Goal: Information Seeking & Learning: Compare options

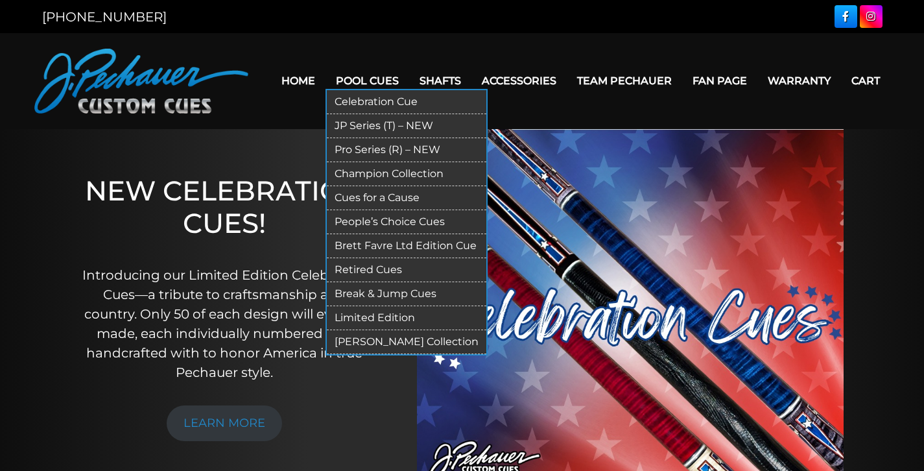
click at [381, 104] on link "Celebration Cue" at bounding box center [407, 102] width 160 height 24
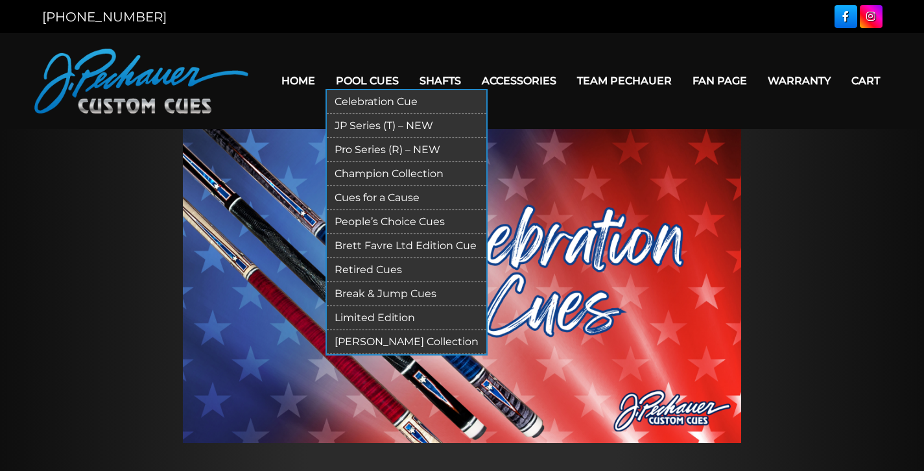
click at [367, 315] on link "Limited Edition" at bounding box center [407, 318] width 160 height 24
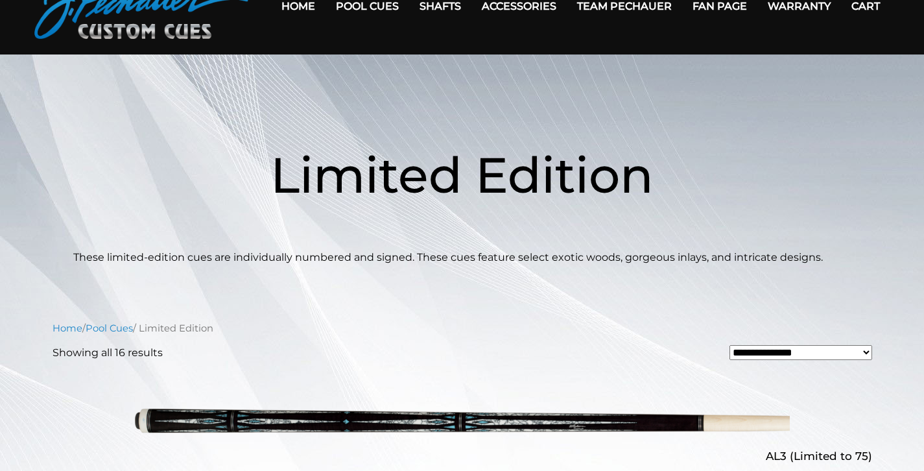
scroll to position [79, 0]
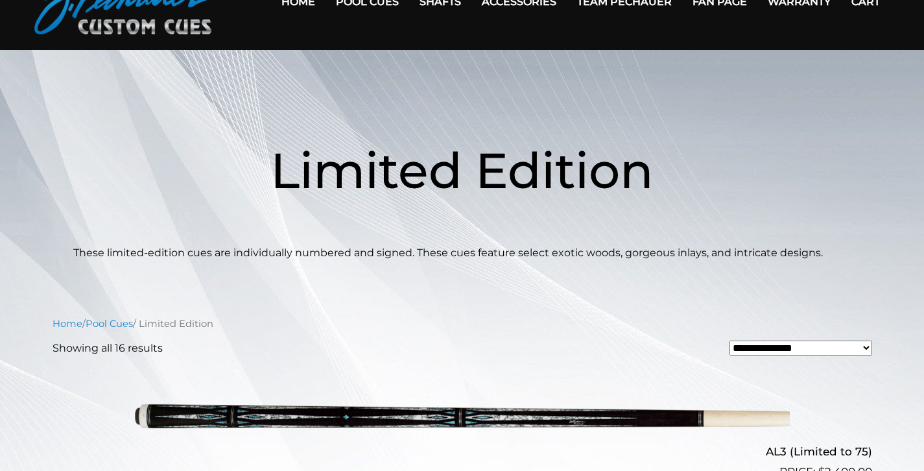
click at [105, 259] on p "These limited-edition cues are individually numbered and signed. These cues fea…" at bounding box center [462, 253] width 778 height 16
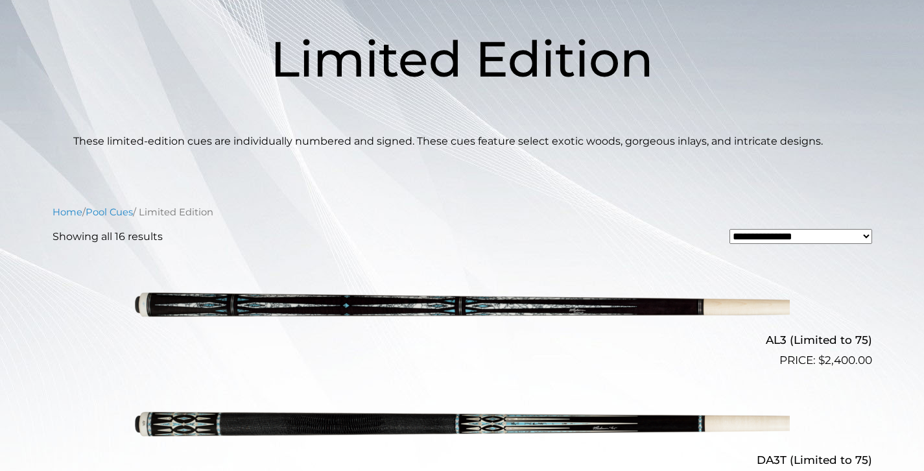
scroll to position [222, 0]
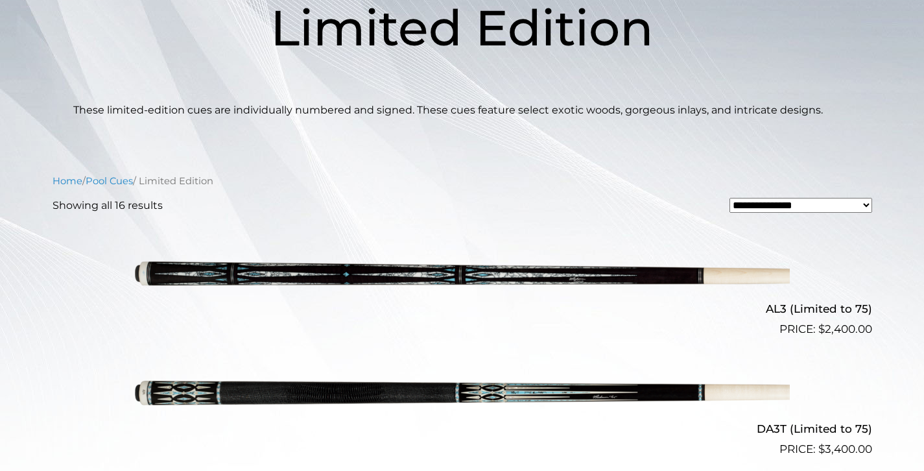
click at [101, 256] on link "AL3 (Limited to 75) $ 2,400.00" at bounding box center [463, 281] width 820 height 114
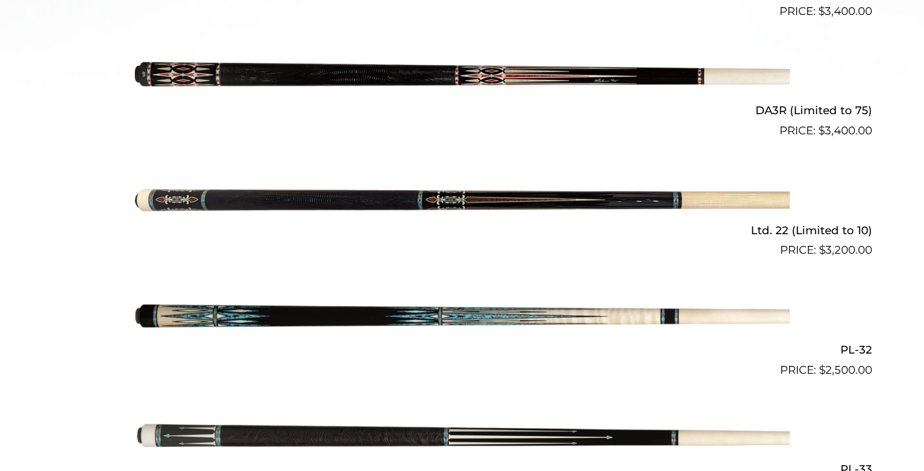
scroll to position [688, 0]
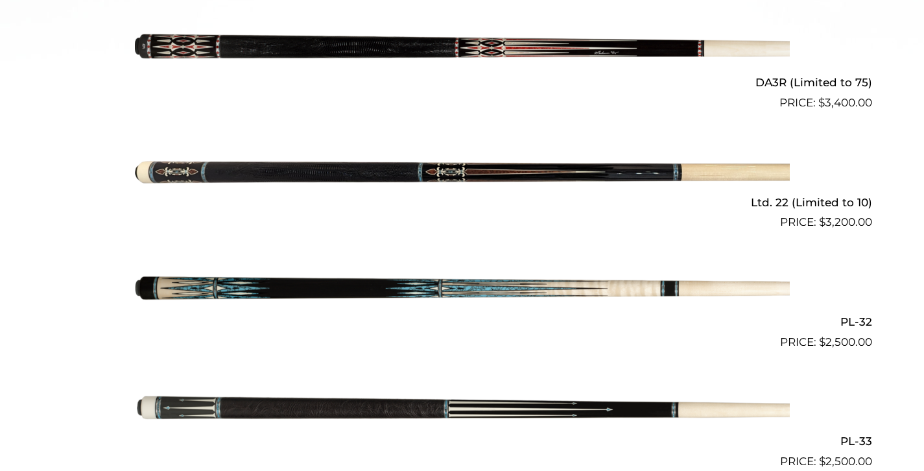
click at [249, 296] on img at bounding box center [462, 290] width 655 height 109
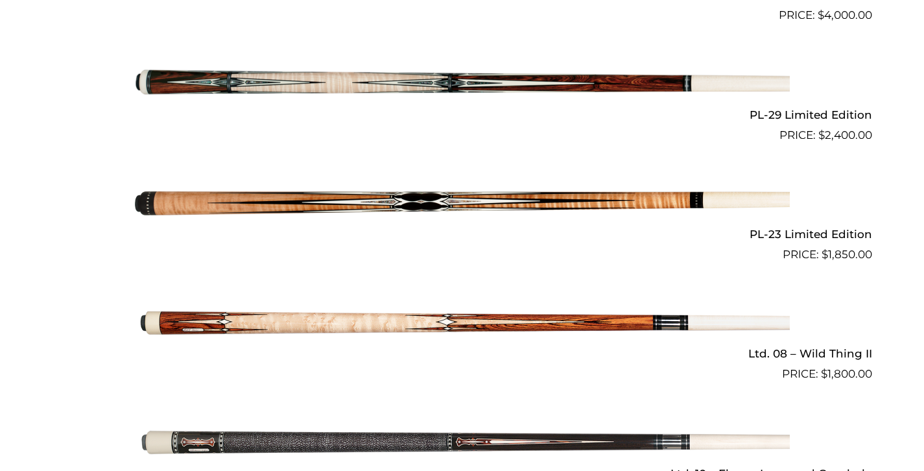
scroll to position [1729, 0]
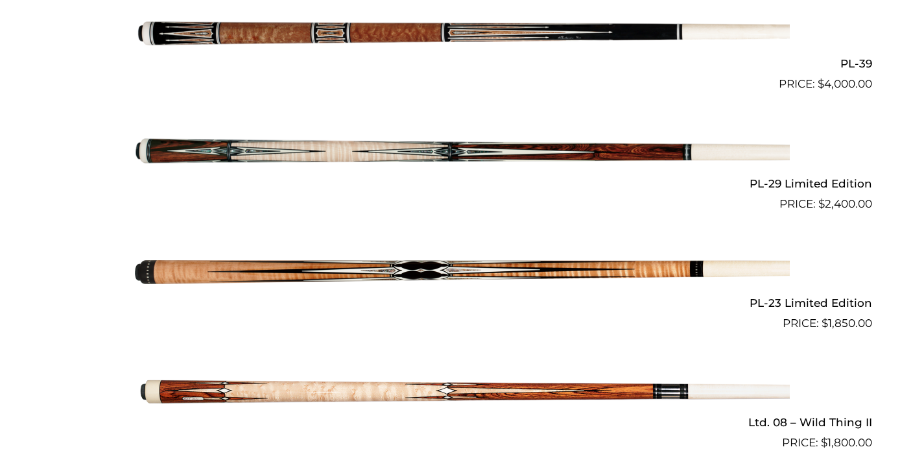
click at [86, 272] on link "PL-23 Limited Edition $ 1,850.00" at bounding box center [463, 275] width 820 height 114
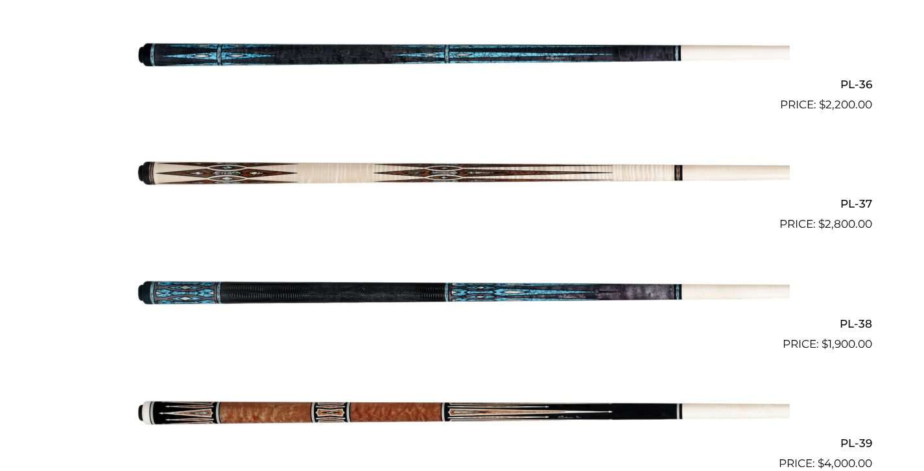
scroll to position [1266, 0]
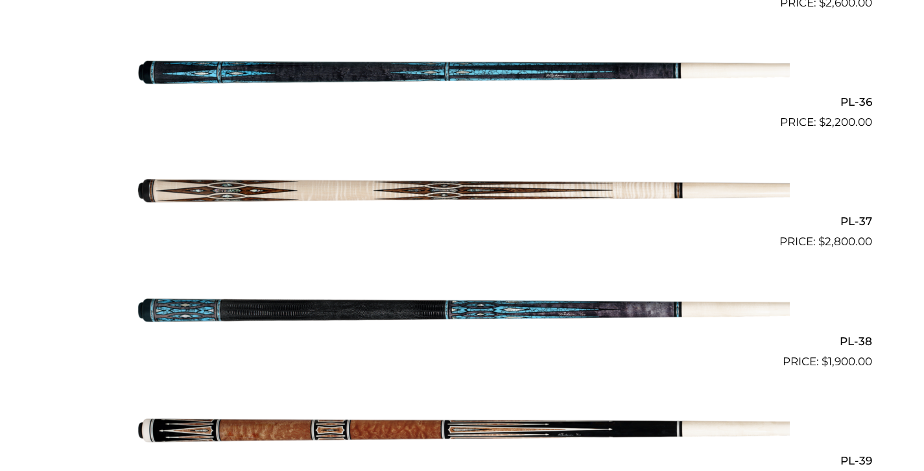
click at [95, 191] on link "PL-37 $ 2,800.00" at bounding box center [463, 193] width 820 height 114
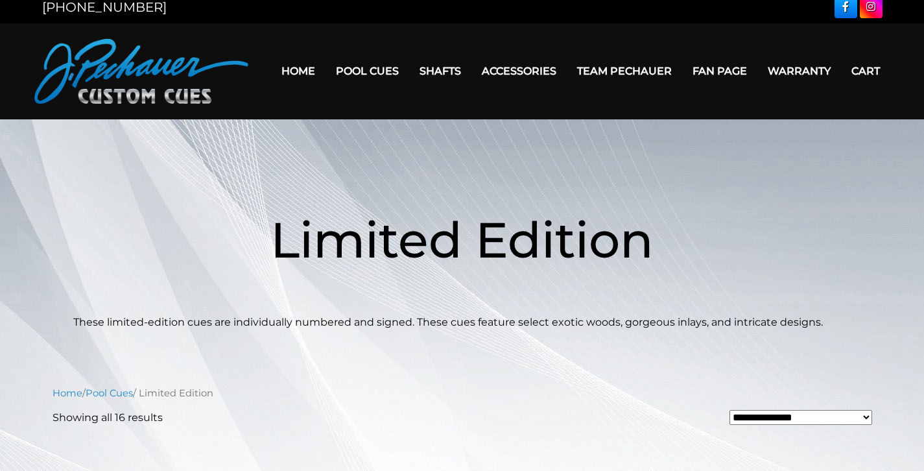
scroll to position [6, 0]
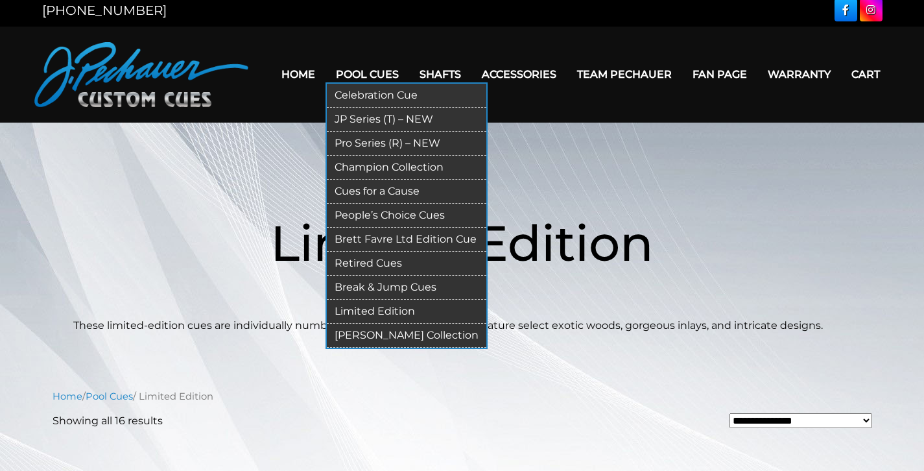
click at [361, 120] on link "JP Series (T) – NEW" at bounding box center [407, 120] width 160 height 24
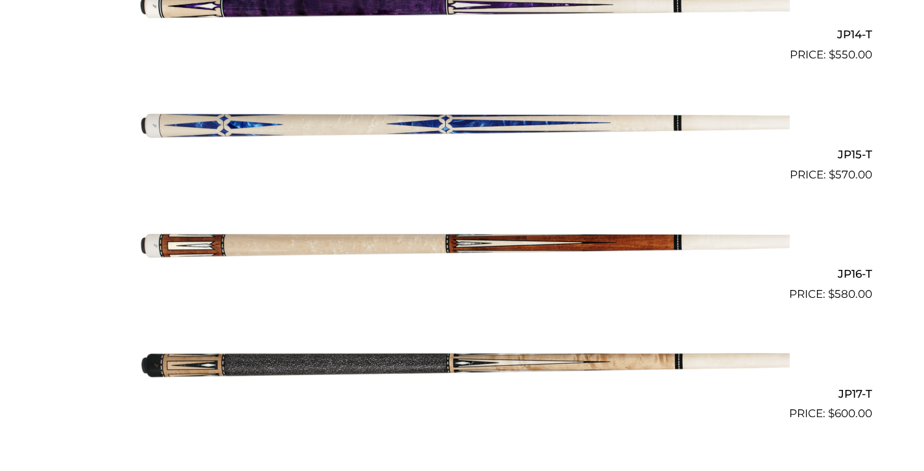
scroll to position [2363, 0]
